Goal: Navigation & Orientation: Go to known website

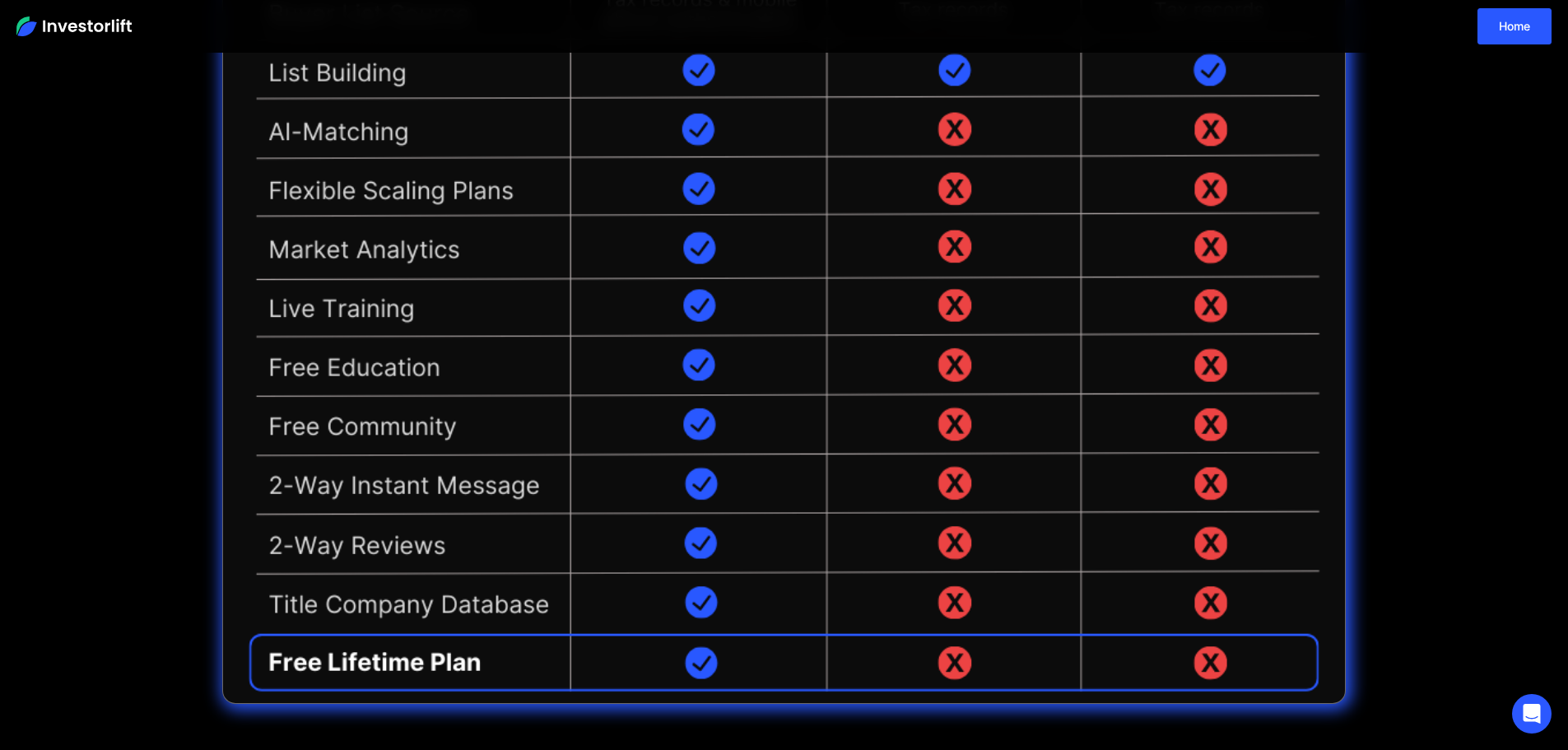
scroll to position [412, 0]
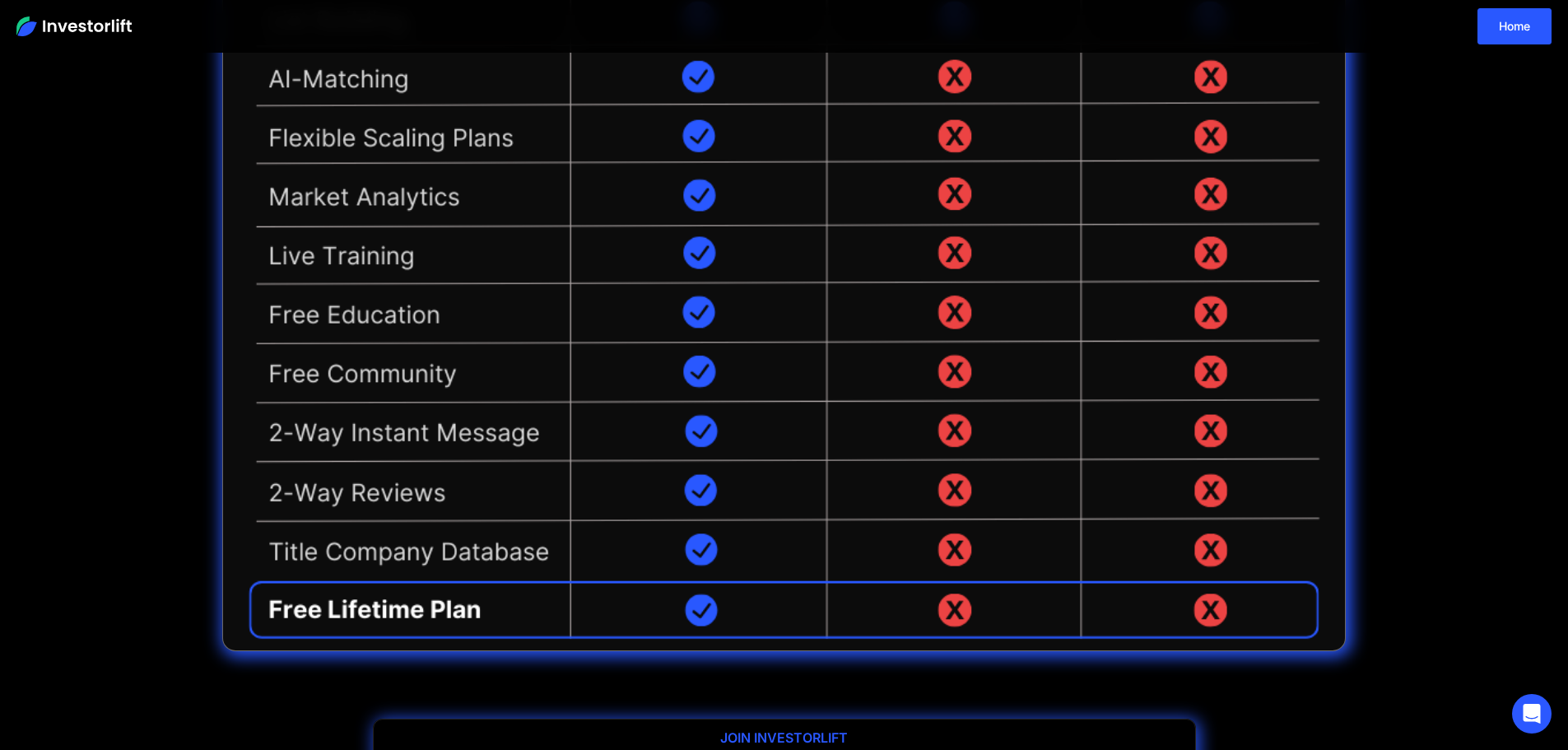
click at [112, 29] on img at bounding box center [74, 26] width 115 height 20
click at [1499, 23] on link "Home" at bounding box center [1515, 25] width 74 height 36
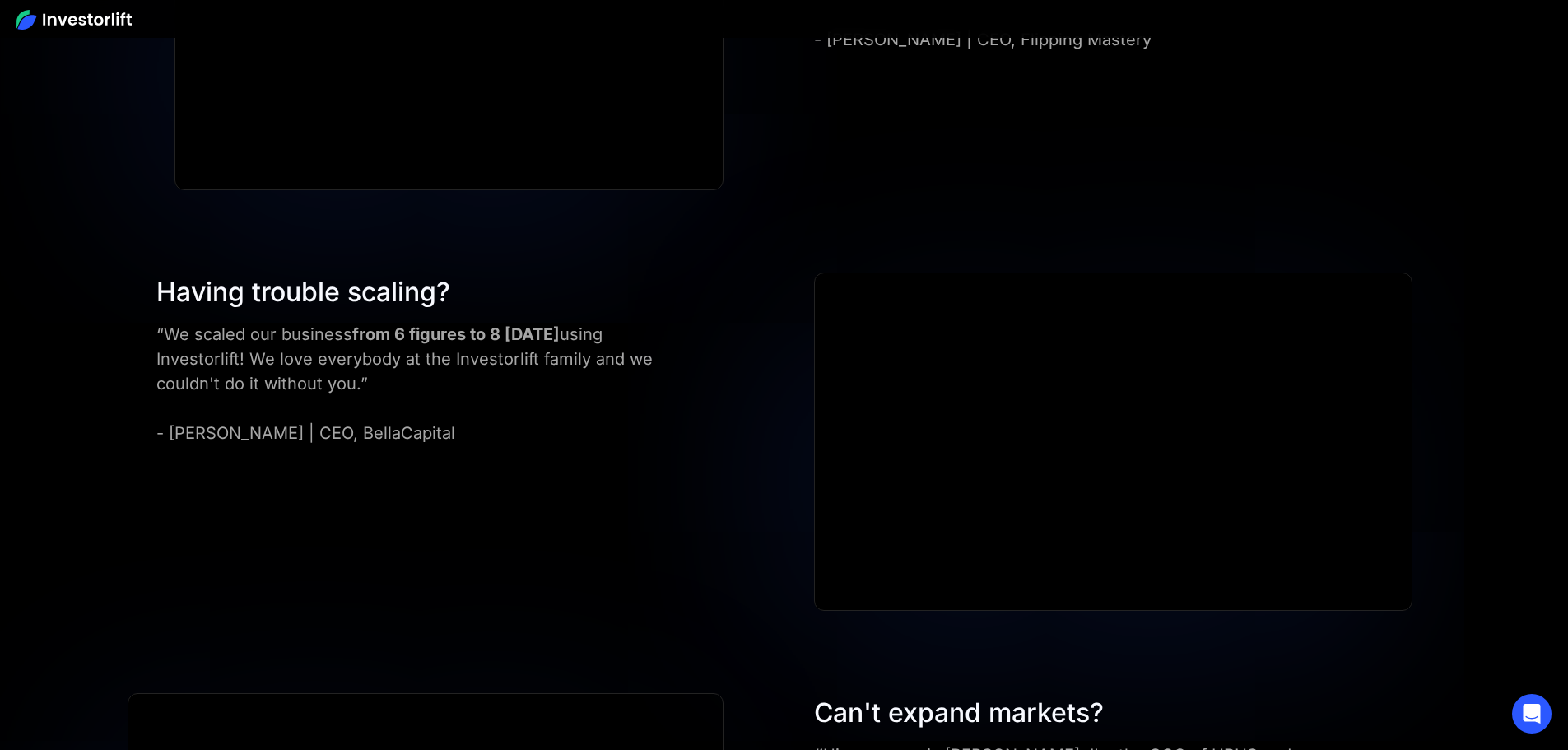
scroll to position [5289, 0]
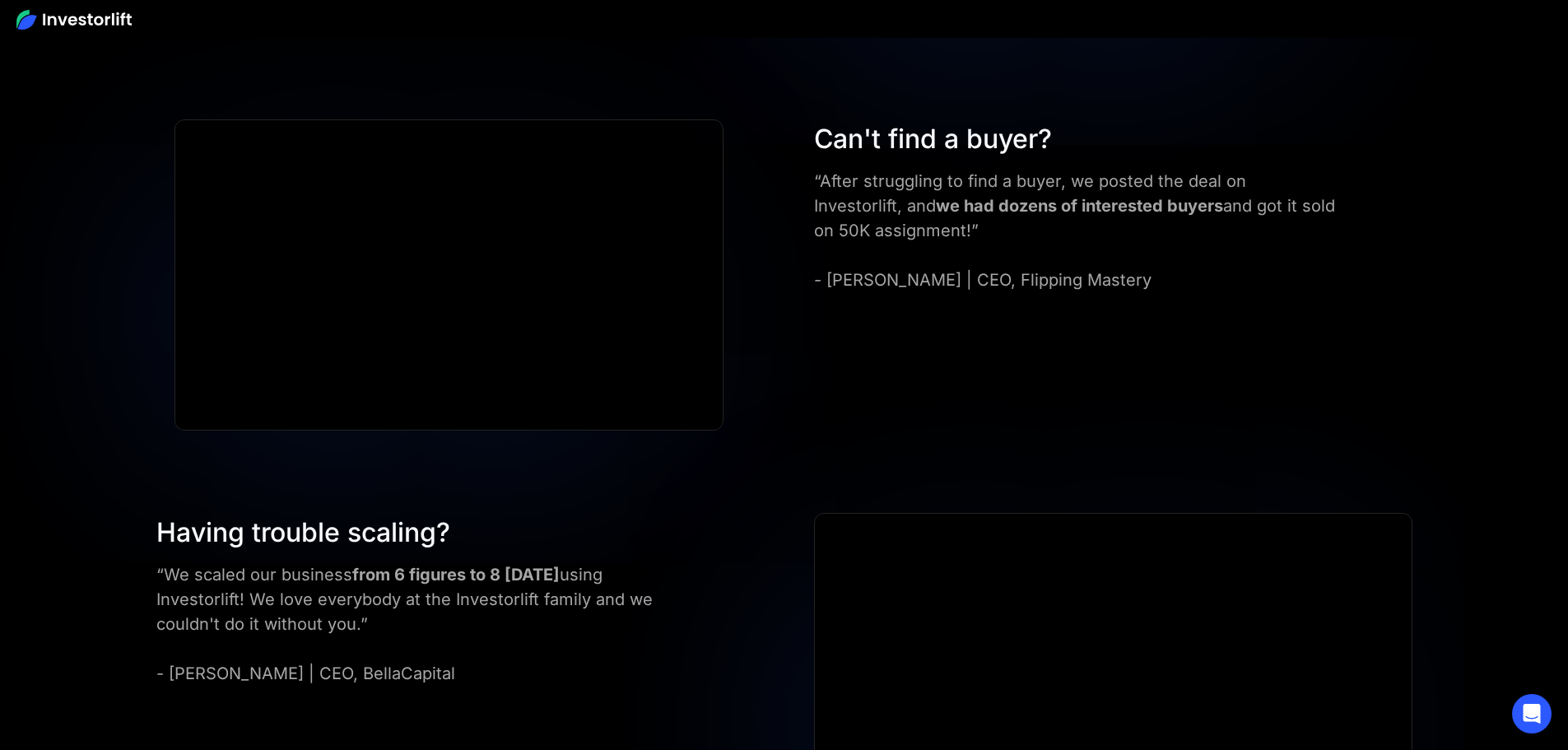
click at [103, 22] on img at bounding box center [74, 19] width 115 height 20
